Goal: Task Accomplishment & Management: Manage account settings

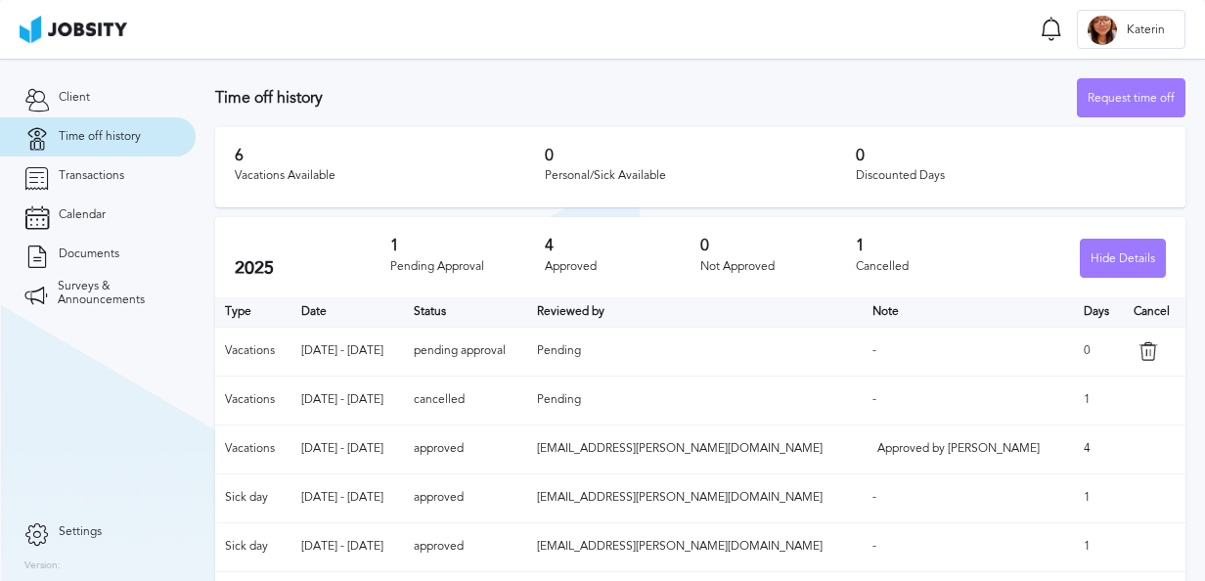
scroll to position [94, 0]
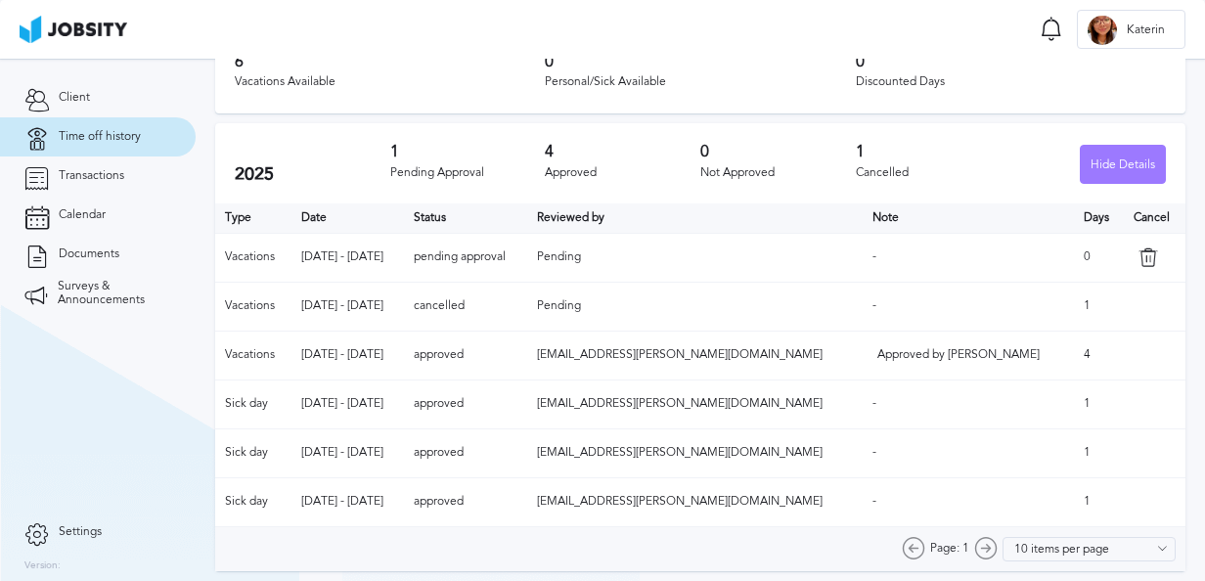
click at [1123, 306] on td at bounding box center [1154, 306] width 62 height 49
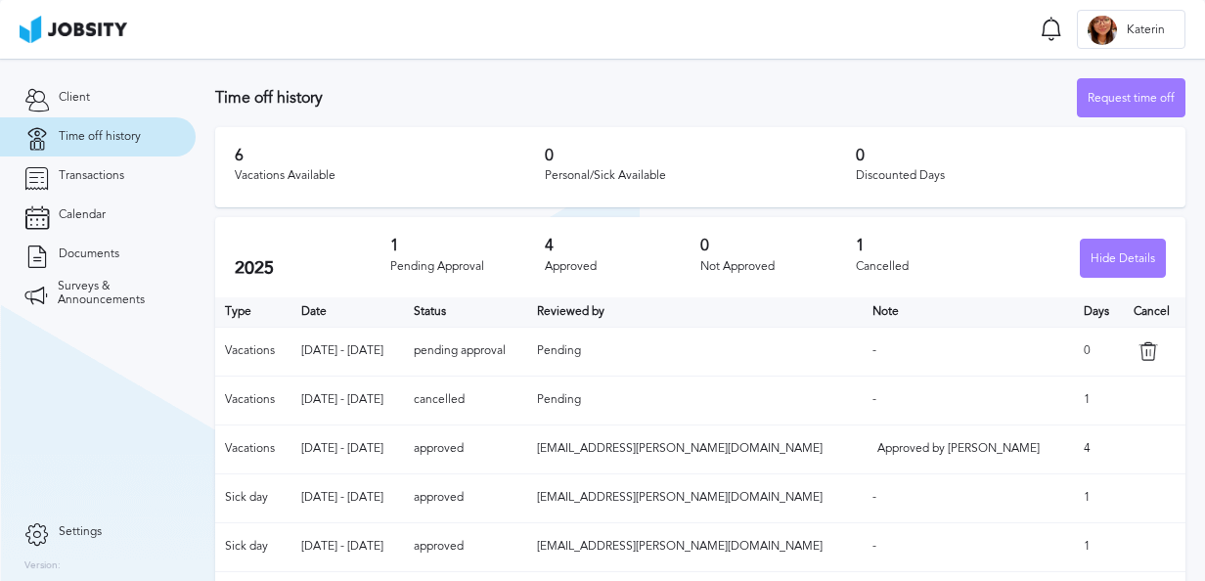
click at [1123, 384] on td at bounding box center [1154, 399] width 62 height 49
click at [73, 194] on link "Transactions" at bounding box center [98, 175] width 196 height 39
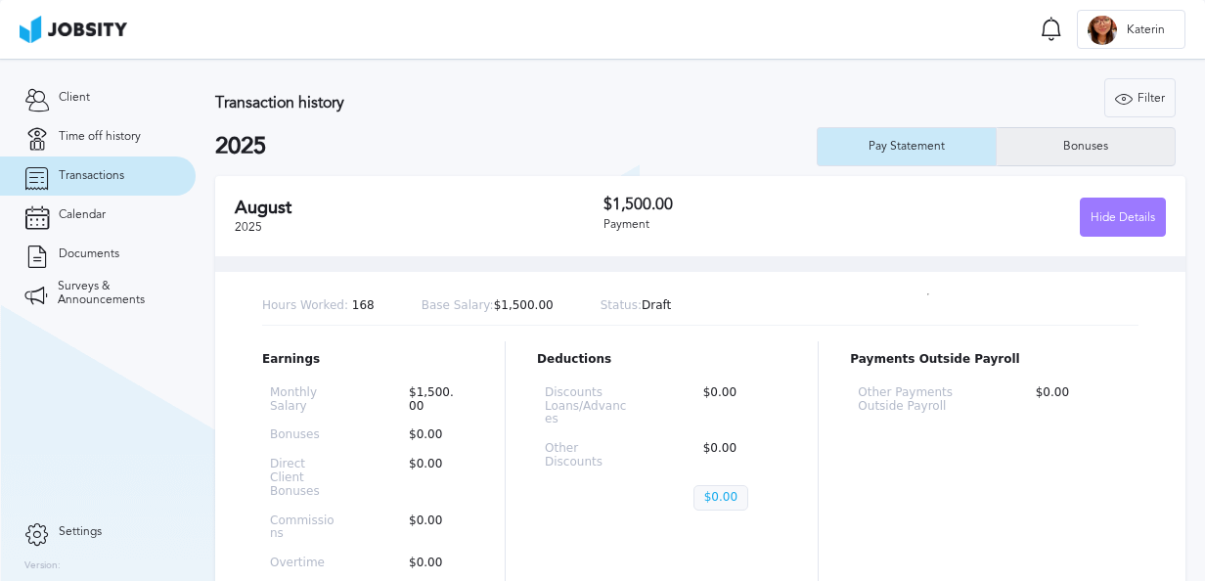
click at [1101, 142] on div "Bonuses" at bounding box center [1085, 147] width 65 height 14
